Goal: Find contact information: Obtain details needed to contact an individual or organization

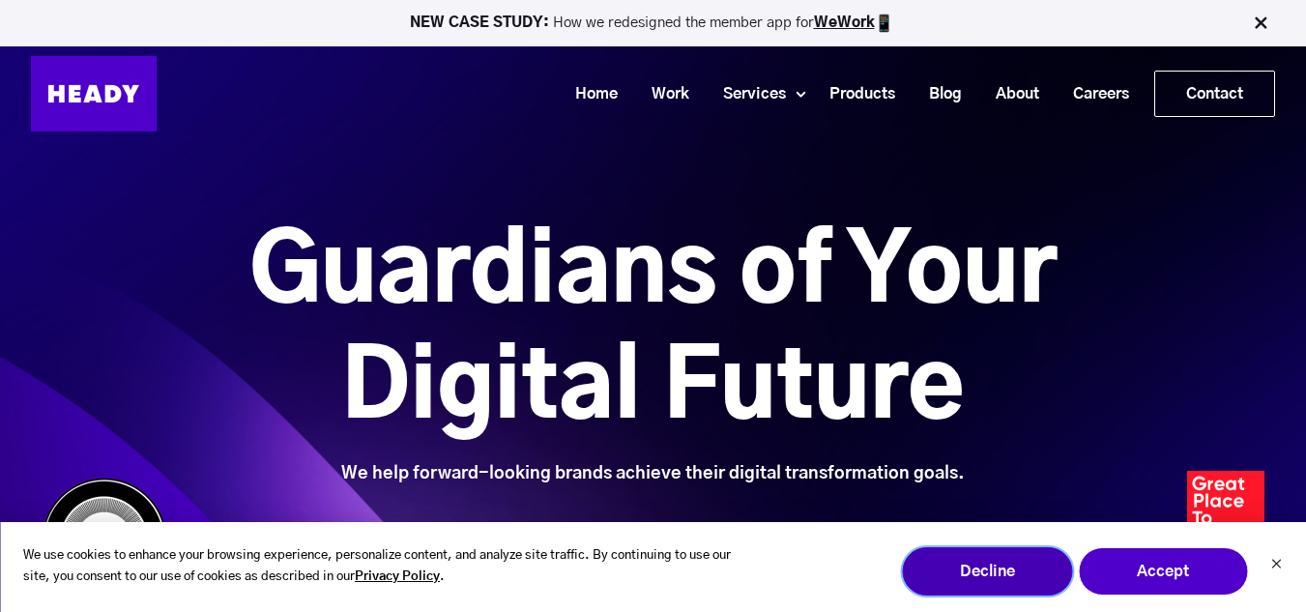
click at [969, 552] on button "Decline" at bounding box center [987, 571] width 170 height 48
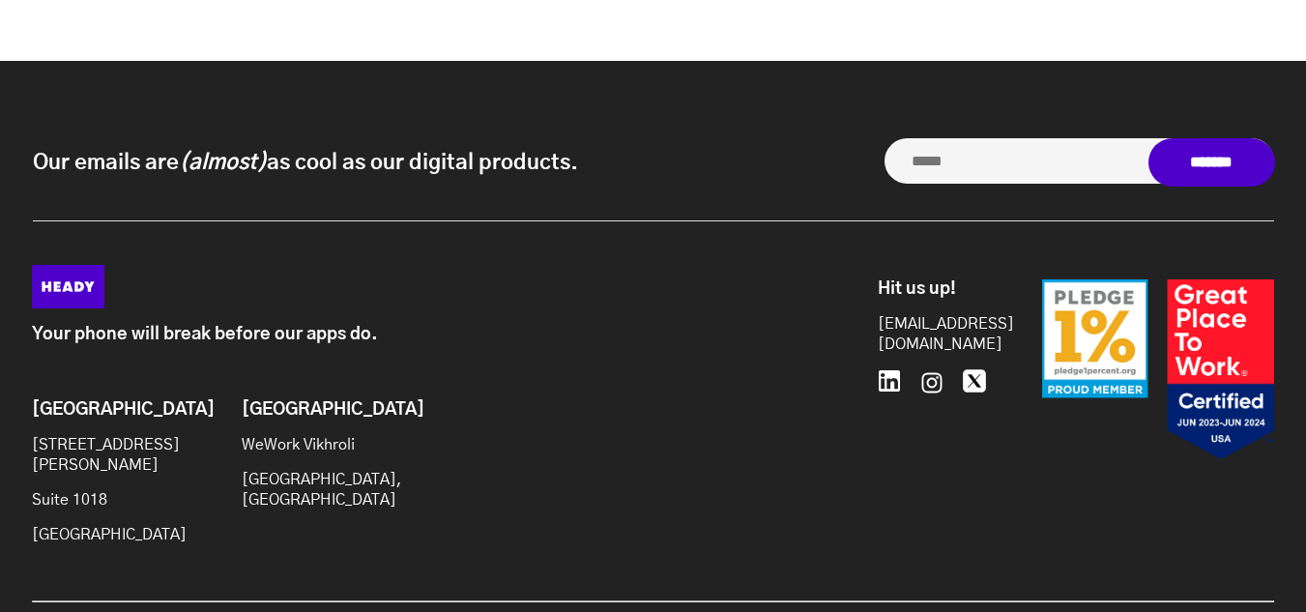
scroll to position [8476, 0]
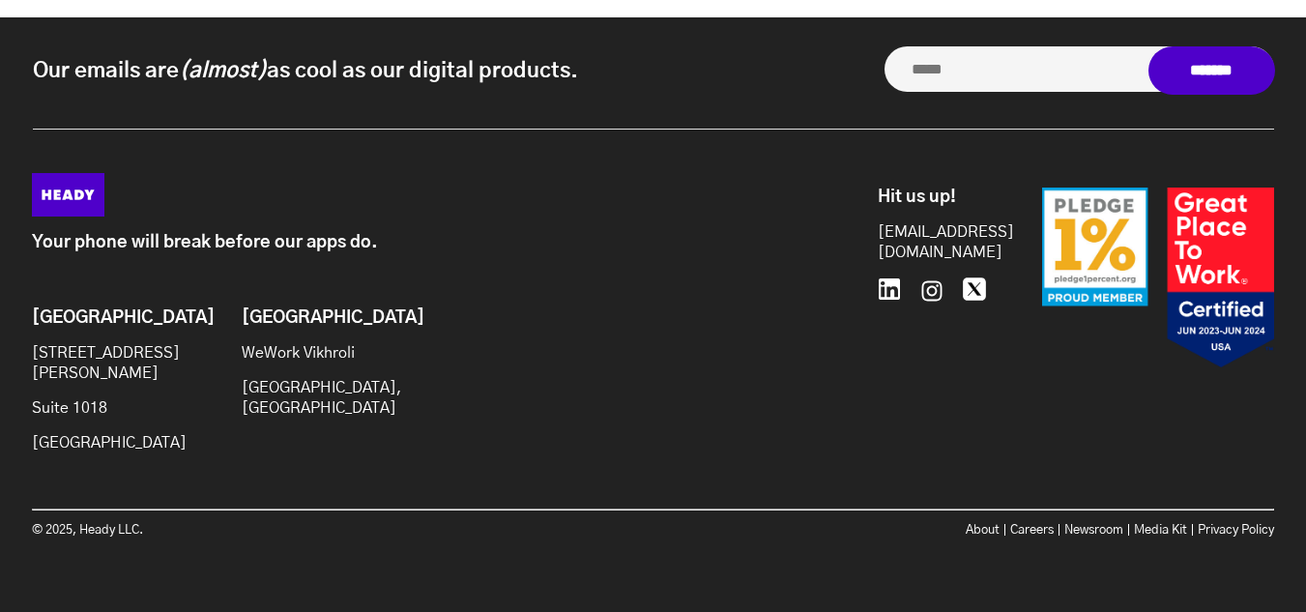
drag, startPoint x: 25, startPoint y: 361, endPoint x: 166, endPoint y: 427, distance: 156.1
click at [166, 427] on div "Your phone will break before our apps do. Brooklyn [STREET_ADDRESS][PERSON_NAME…" at bounding box center [653, 367] width 1281 height 388
copy div "[STREET_ADDRESS][PERSON_NAME]"
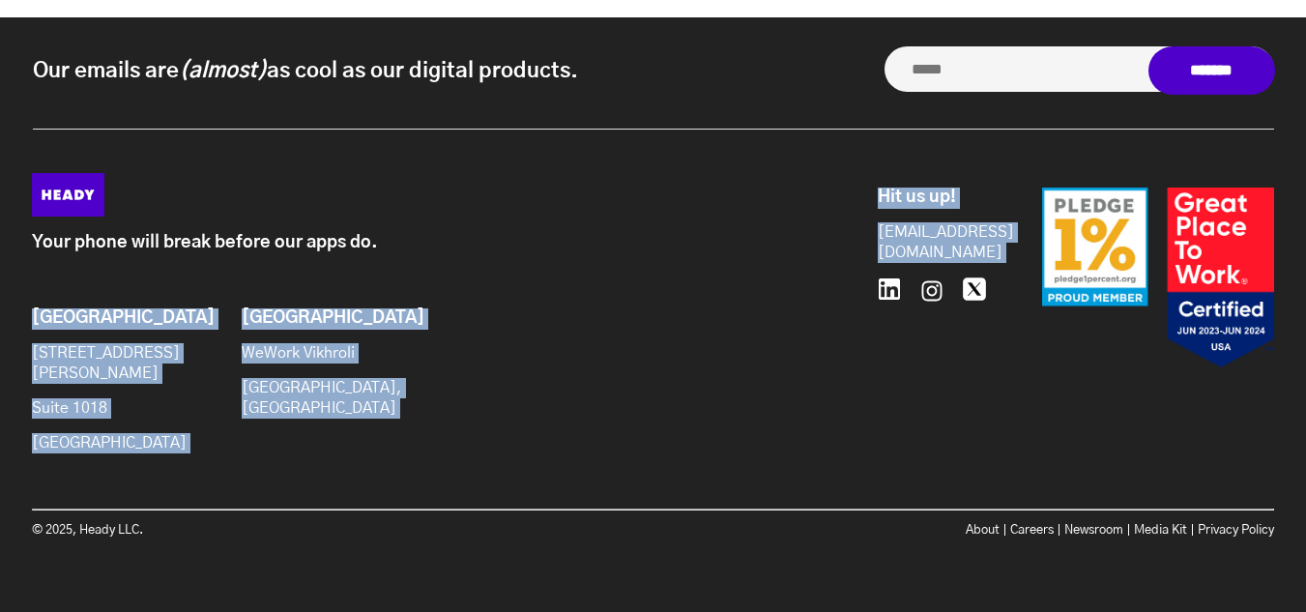
drag, startPoint x: 862, startPoint y: 239, endPoint x: 995, endPoint y: 240, distance: 132.4
click at [995, 240] on div "Your phone will break before our apps do. Brooklyn [STREET_ADDRESS][PERSON_NAME…" at bounding box center [653, 321] width 1242 height 296
click at [1010, 252] on div at bounding box center [1134, 278] width 280 height 181
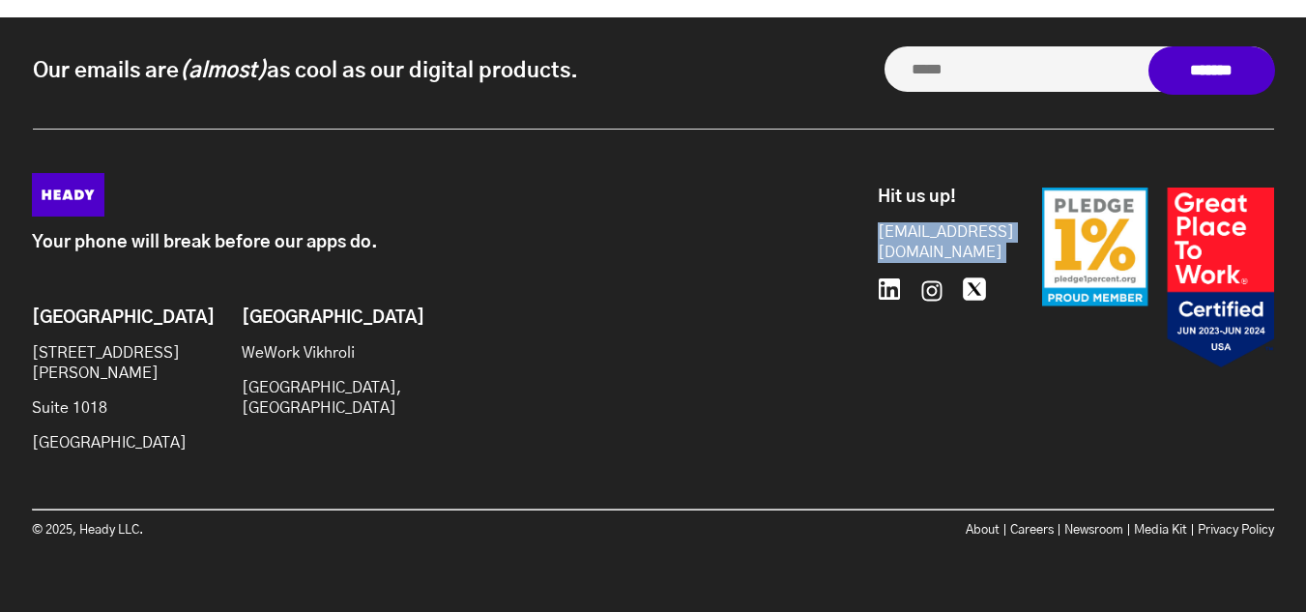
drag, startPoint x: 1008, startPoint y: 245, endPoint x: 876, endPoint y: 251, distance: 132.5
click at [876, 251] on div "Hit us up! [EMAIL_ADDRESS][DOMAIN_NAME] 646.480.0489" at bounding box center [1068, 290] width 411 height 234
copy div "[EMAIL_ADDRESS][DOMAIN_NAME] 646.480.0489"
